Goal: Book appointment/travel/reservation

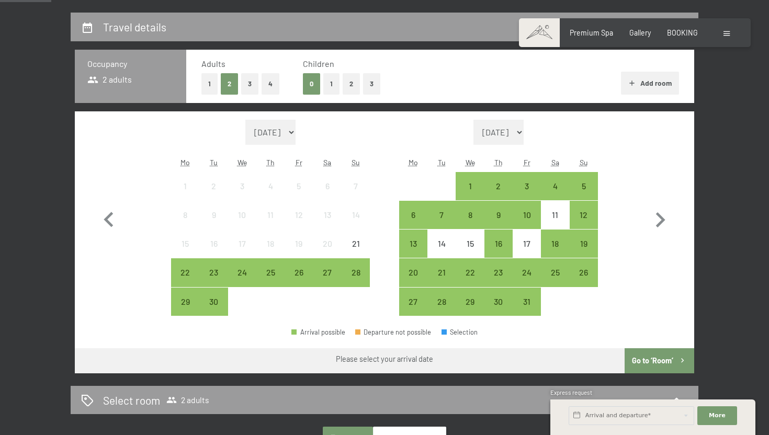
scroll to position [231, 0]
click at [659, 220] on icon "button" at bounding box center [660, 219] width 30 height 30
select select "[DATE]"
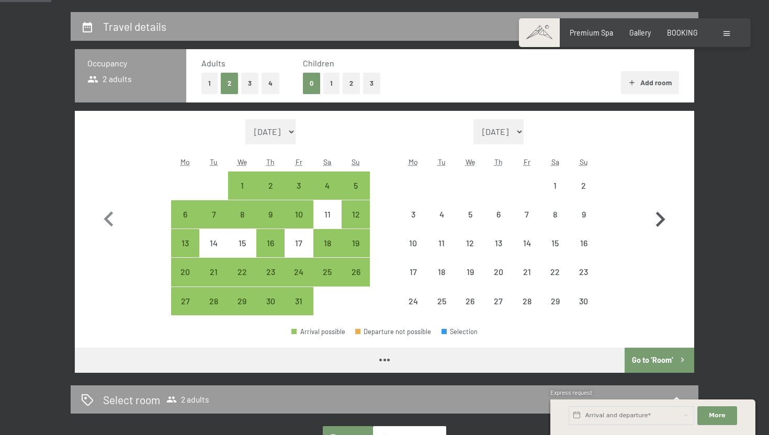
select select "[DATE]"
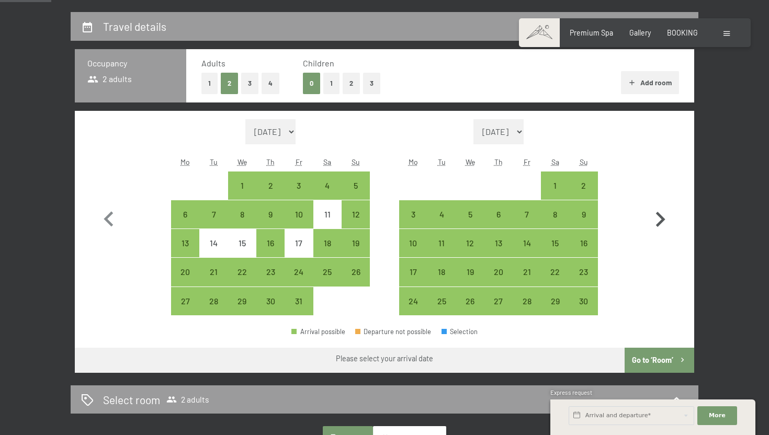
click at [659, 220] on icon "button" at bounding box center [660, 219] width 30 height 30
select select "[DATE]"
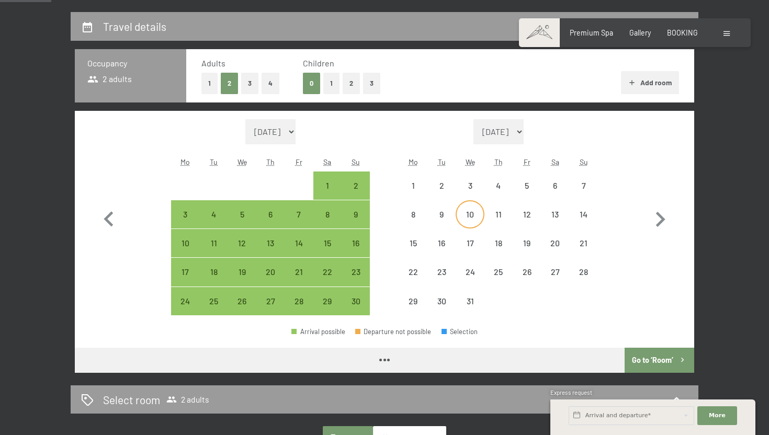
select select "[DATE]"
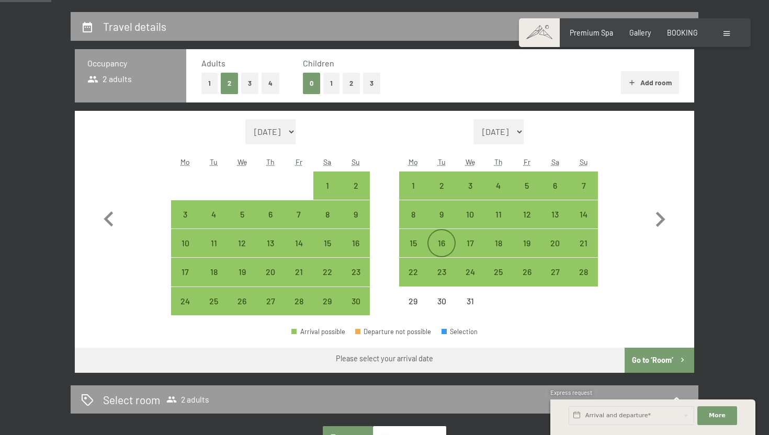
click at [440, 249] on div "16" at bounding box center [441, 252] width 26 height 26
select select "[DATE]"
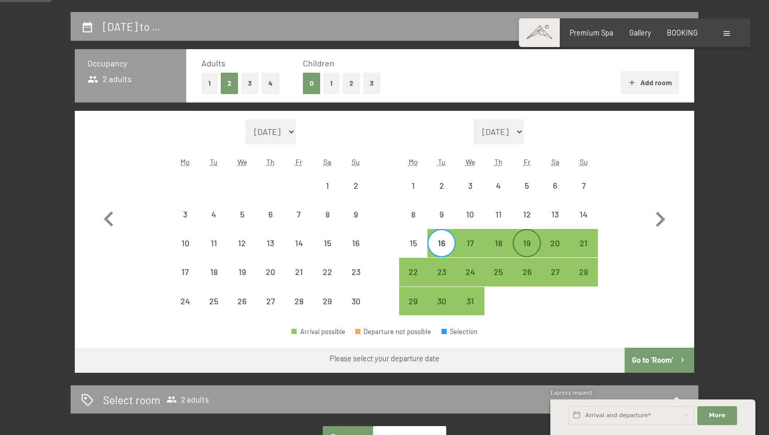
click at [527, 243] on div "19" at bounding box center [526, 252] width 26 height 26
select select "[DATE]"
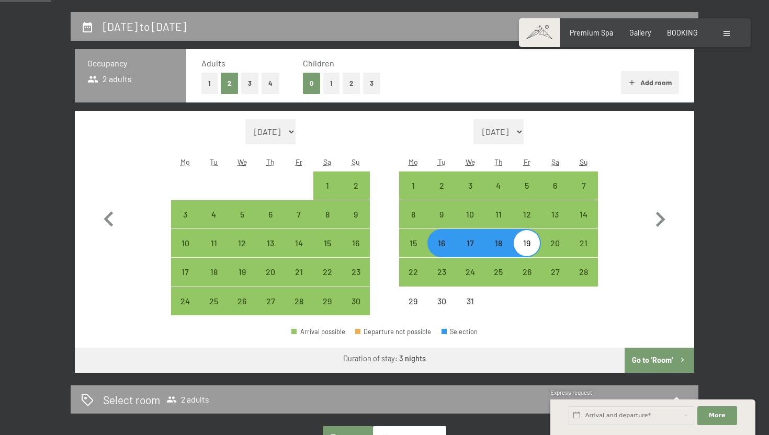
click at [648, 353] on button "Go to ‘Room’" at bounding box center [659, 360] width 70 height 25
select select "[DATE]"
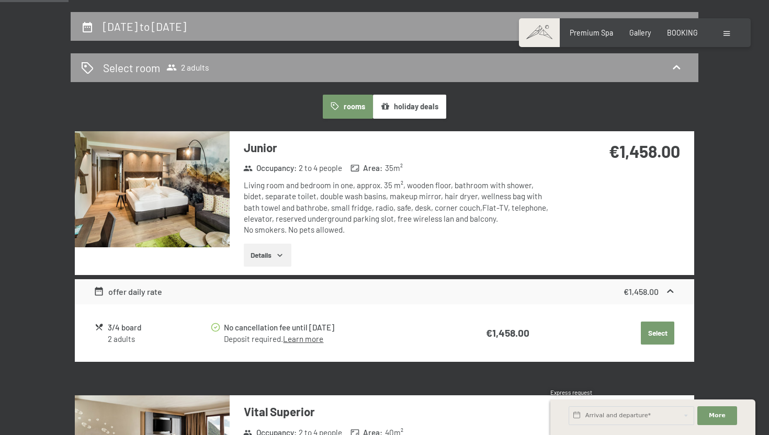
scroll to position [243, 0]
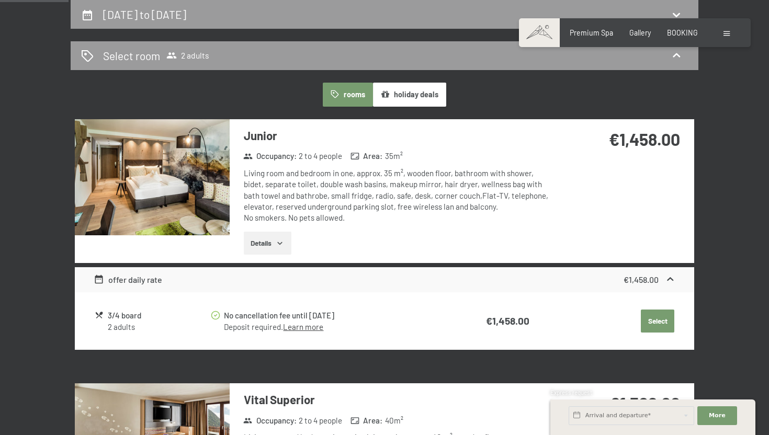
click at [281, 242] on label "Consent to marketing activities*" at bounding box center [339, 247] width 123 height 10
click at [278, 242] on input "Consent to marketing activities*" at bounding box center [272, 247] width 10 height 10
checkbox input "false"
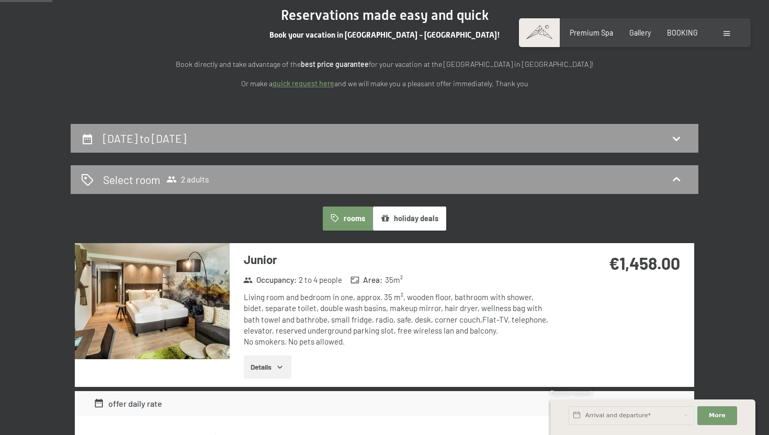
scroll to position [0, 0]
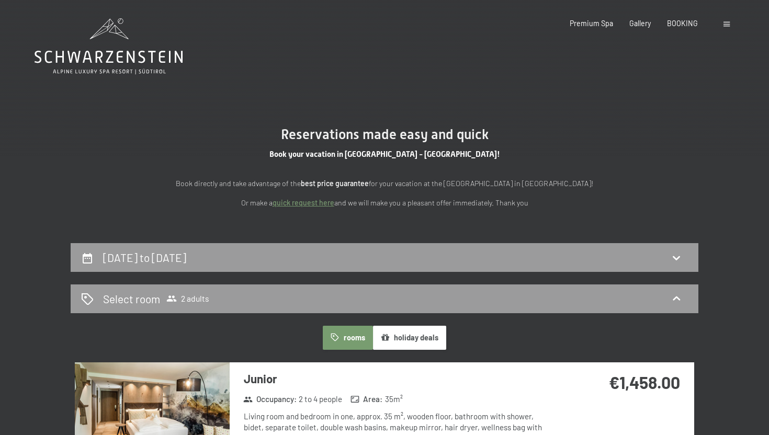
click at [730, 21] on div at bounding box center [727, 23] width 9 height 10
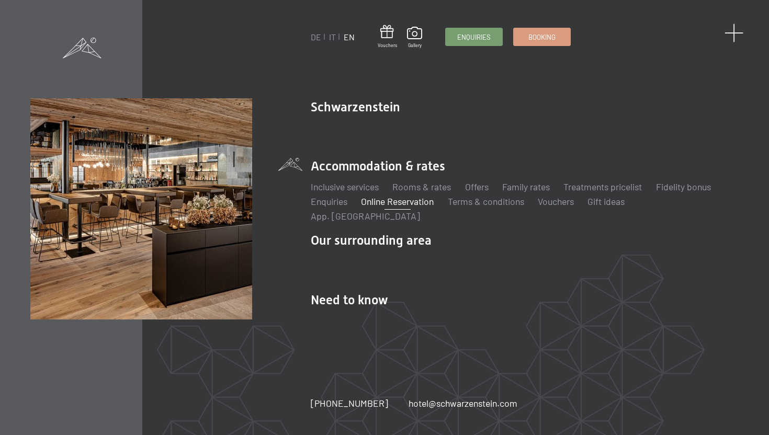
click at [729, 35] on span at bounding box center [733, 33] width 19 height 19
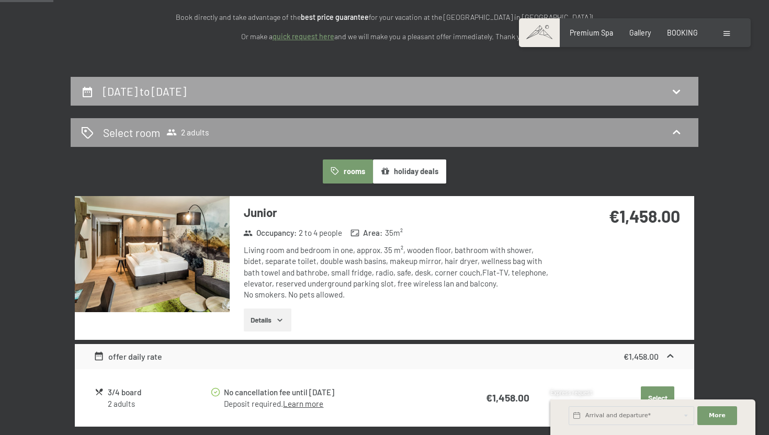
click at [368, 77] on div "[DATE] to [DATE]" at bounding box center [384, 91] width 627 height 29
select select "[DATE]"
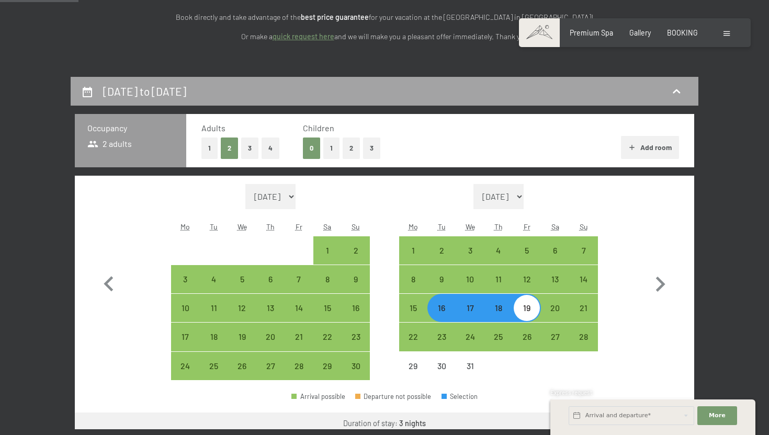
scroll to position [243, 0]
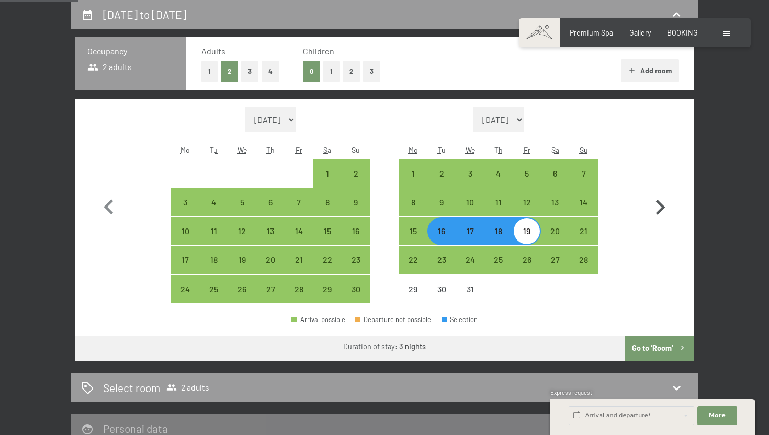
click at [659, 208] on icon "button" at bounding box center [660, 207] width 30 height 30
select select "[DATE]"
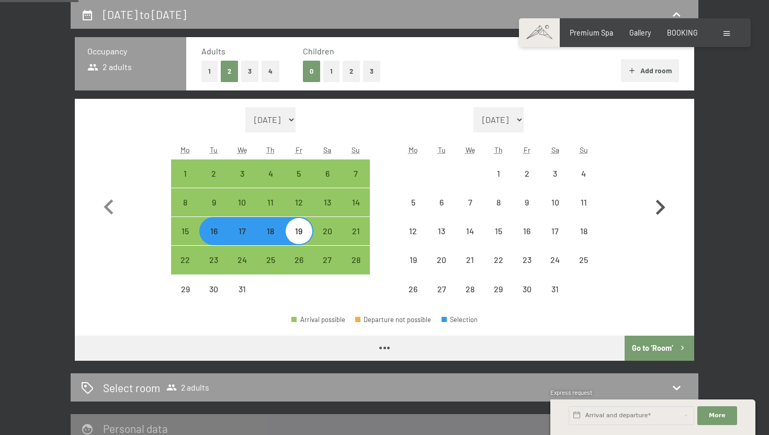
click at [659, 208] on icon "button" at bounding box center [660, 207] width 30 height 30
select select "[DATE]"
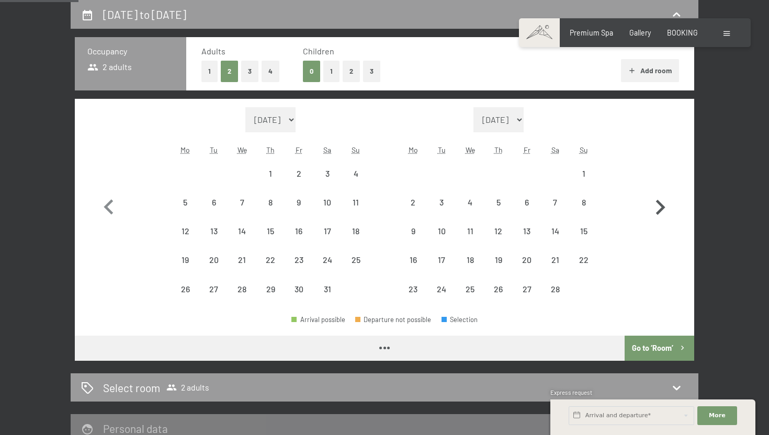
click at [659, 208] on icon "button" at bounding box center [660, 207] width 30 height 30
select select "[DATE]"
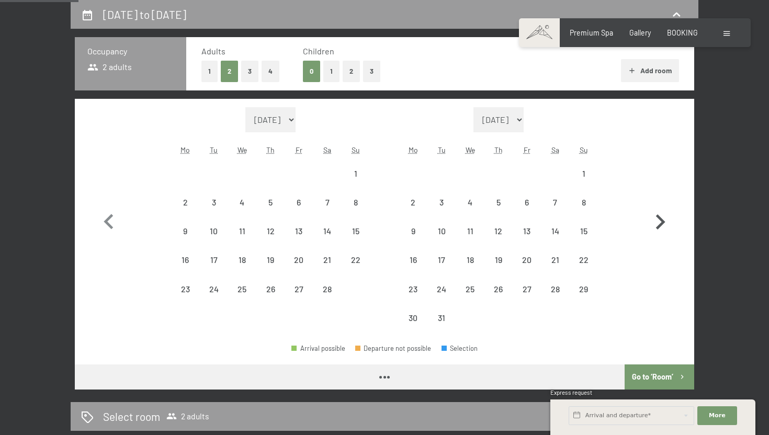
click at [659, 208] on icon "button" at bounding box center [660, 222] width 30 height 30
select select "[DATE]"
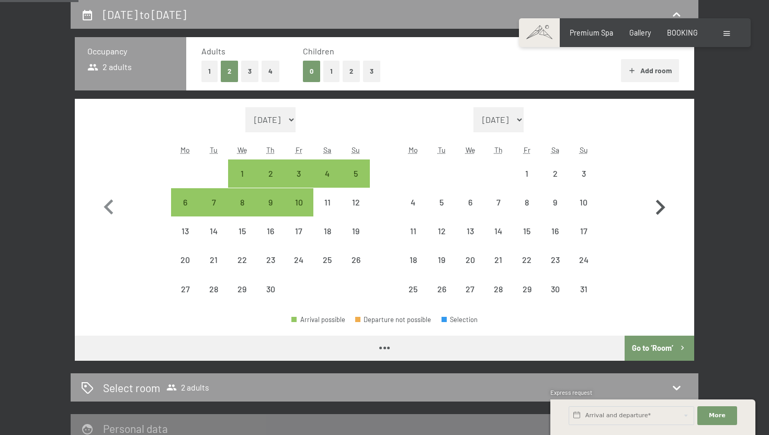
select select "[DATE]"
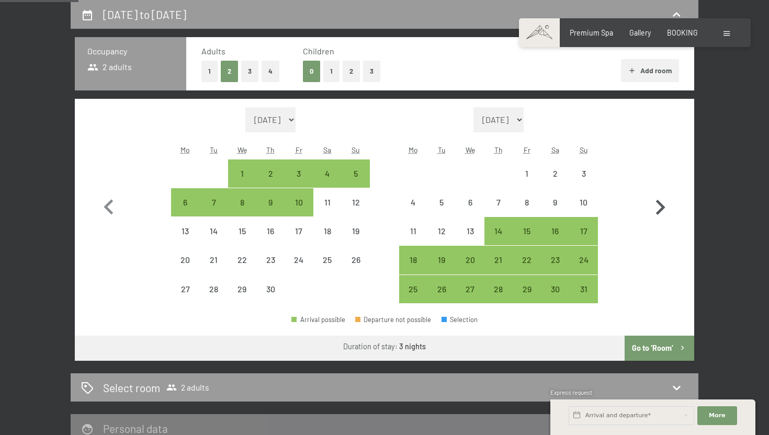
click at [659, 208] on icon "button" at bounding box center [660, 207] width 30 height 30
select select "[DATE]"
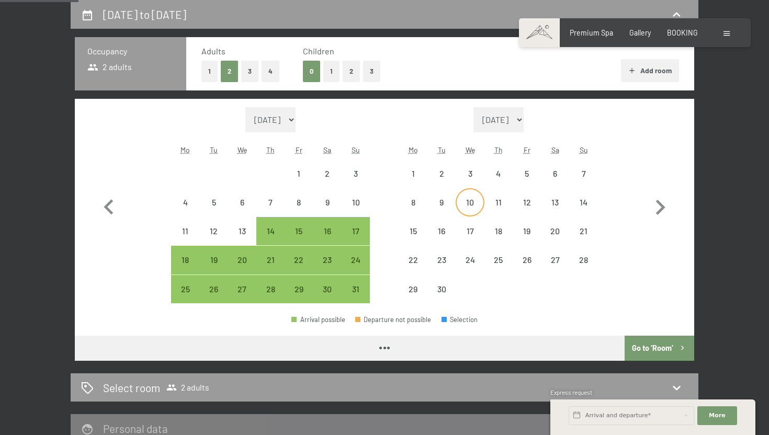
select select "[DATE]"
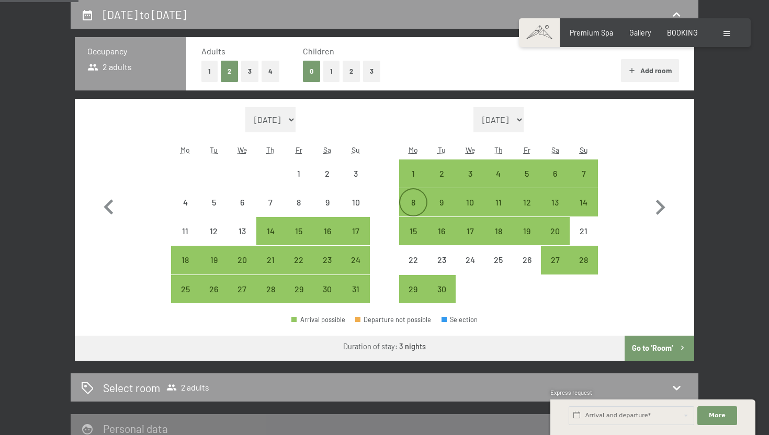
click at [411, 201] on div "8" at bounding box center [413, 211] width 26 height 26
select select "[DATE]"
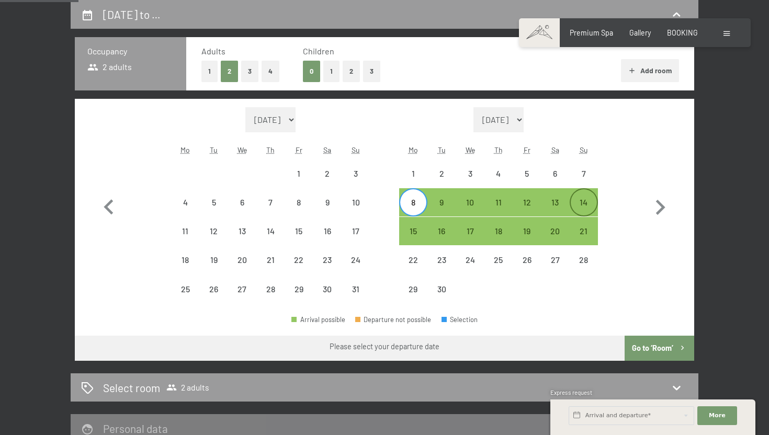
click at [587, 199] on div "14" at bounding box center [583, 211] width 26 height 26
select select "[DATE]"
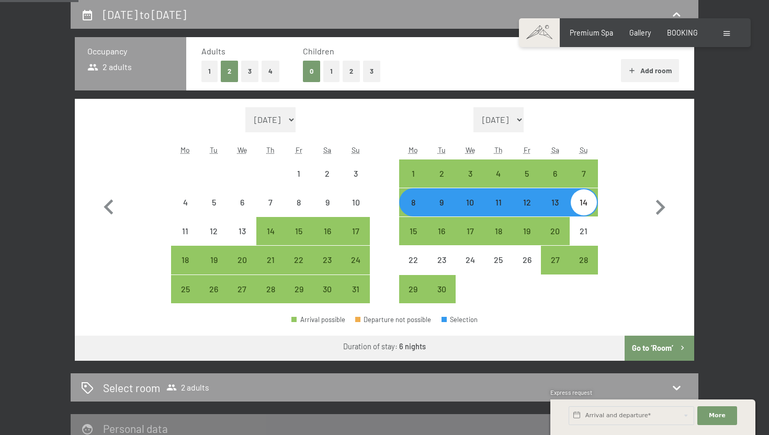
click at [670, 344] on button "Go to ‘Room’" at bounding box center [659, 348] width 70 height 25
select select "[DATE]"
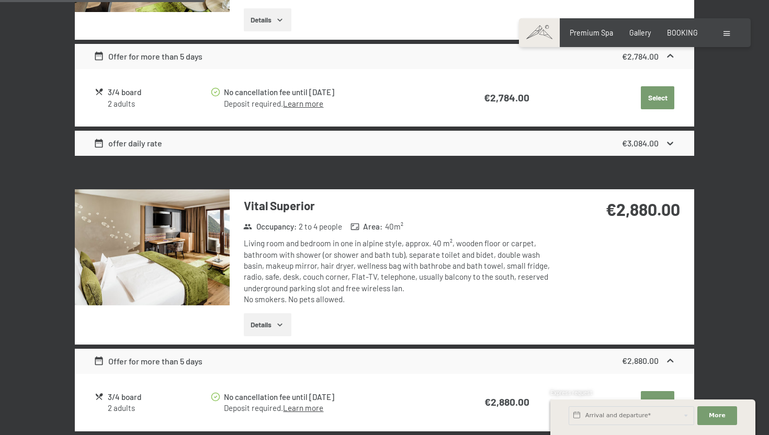
scroll to position [0, 0]
